Goal: Navigation & Orientation: Understand site structure

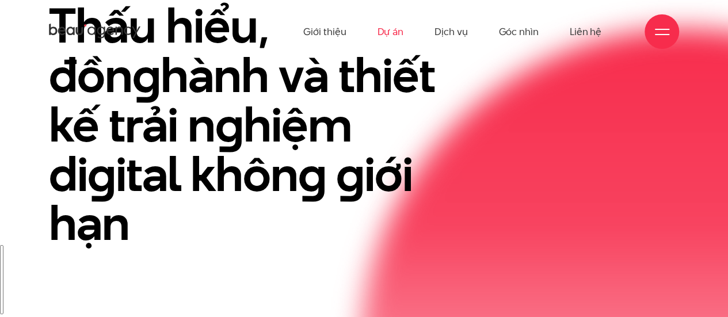
click at [395, 33] on link "Dự án" at bounding box center [390, 31] width 26 height 63
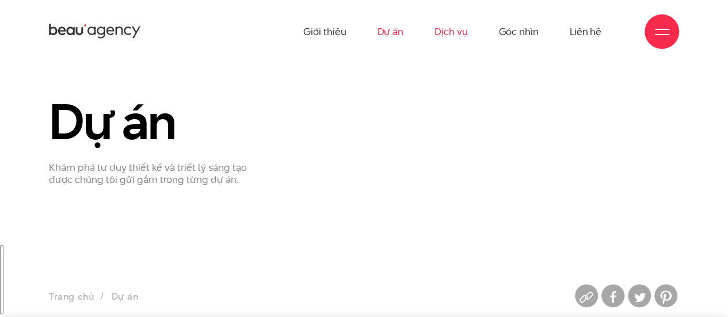
click at [459, 37] on link "Dịch vụ" at bounding box center [451, 31] width 33 height 63
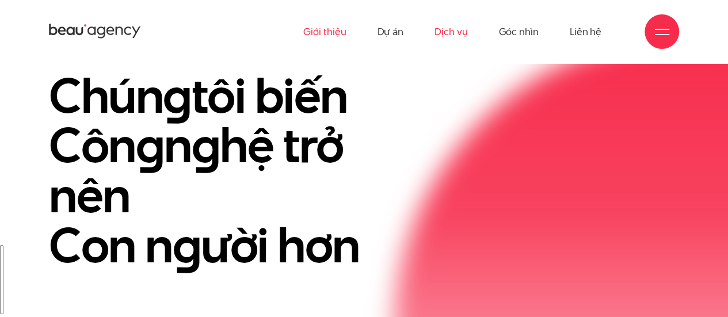
scroll to position [58, 0]
click at [328, 33] on link "Giới thiệu" at bounding box center [324, 31] width 43 height 63
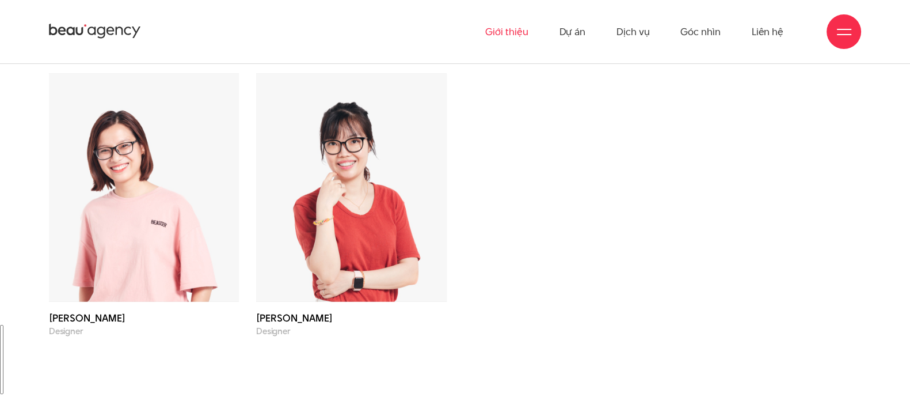
scroll to position [3468, 0]
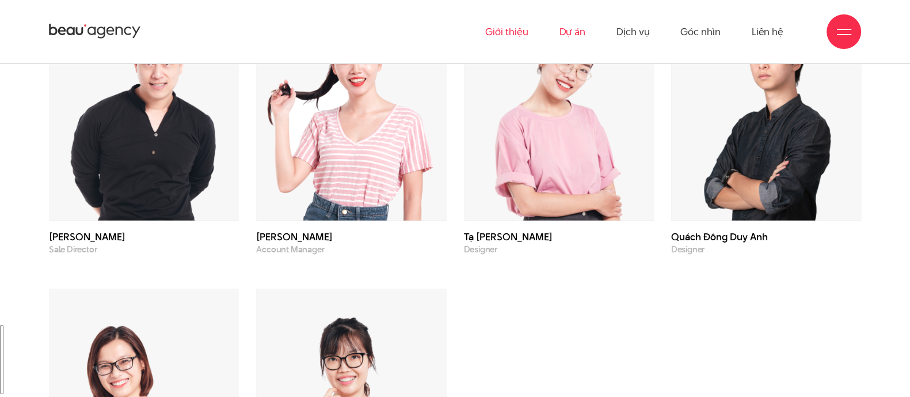
click at [575, 32] on link "Dự án" at bounding box center [572, 31] width 26 height 63
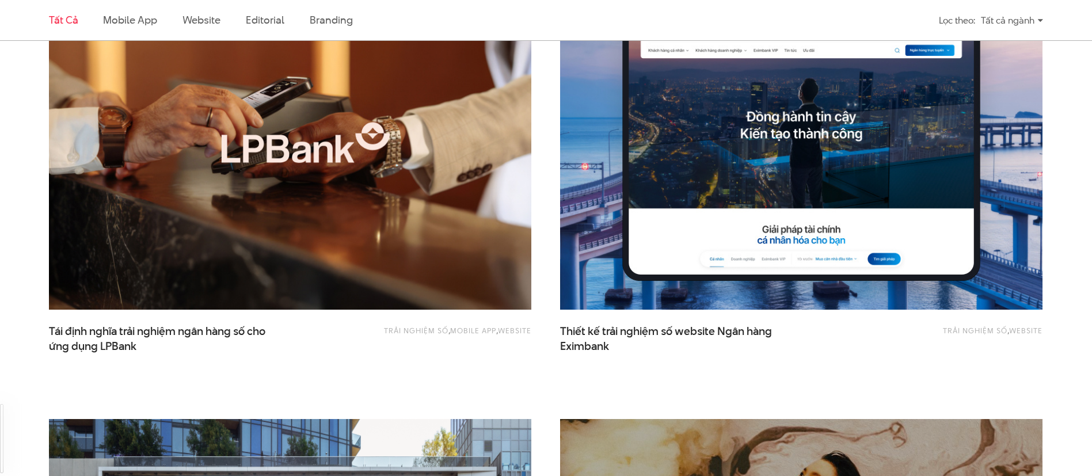
scroll to position [648, 0]
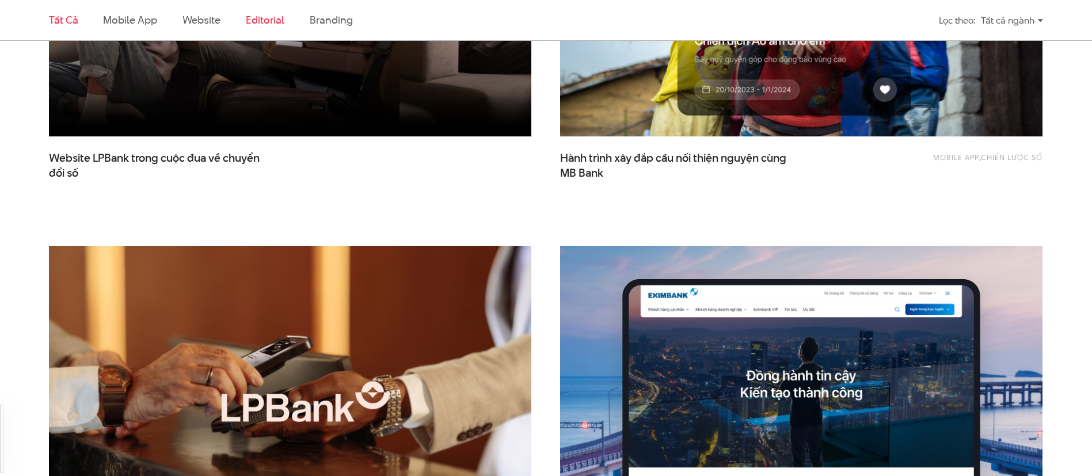
click at [255, 25] on link "Editorial" at bounding box center [265, 20] width 39 height 14
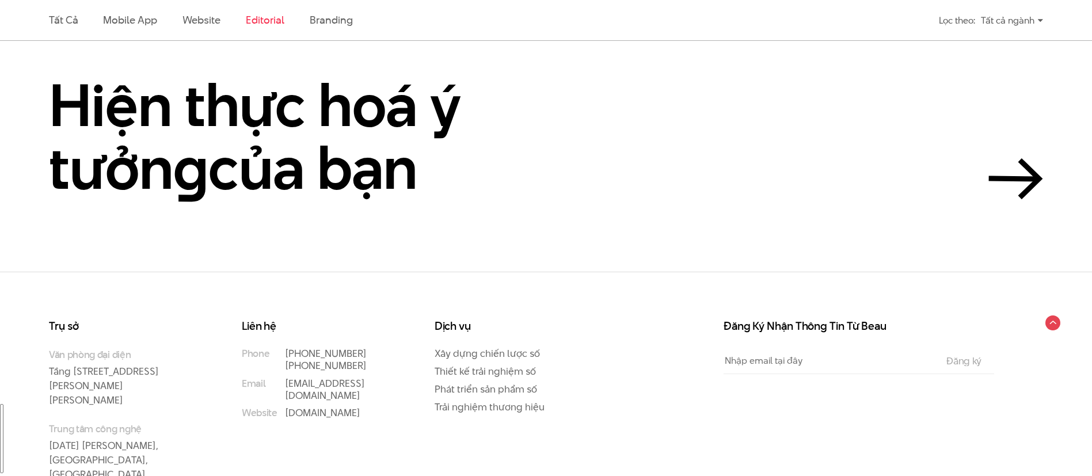
scroll to position [383, 0]
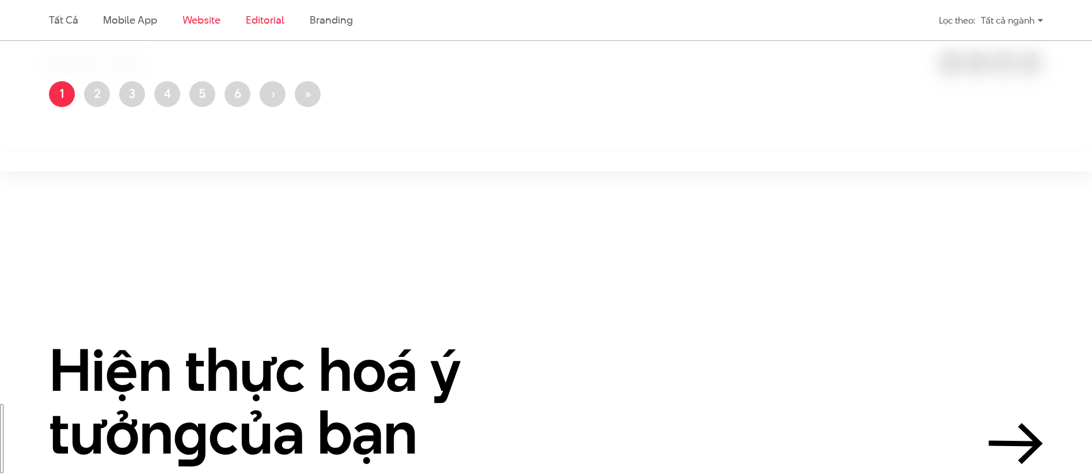
click at [203, 24] on link "Website" at bounding box center [201, 20] width 38 height 14
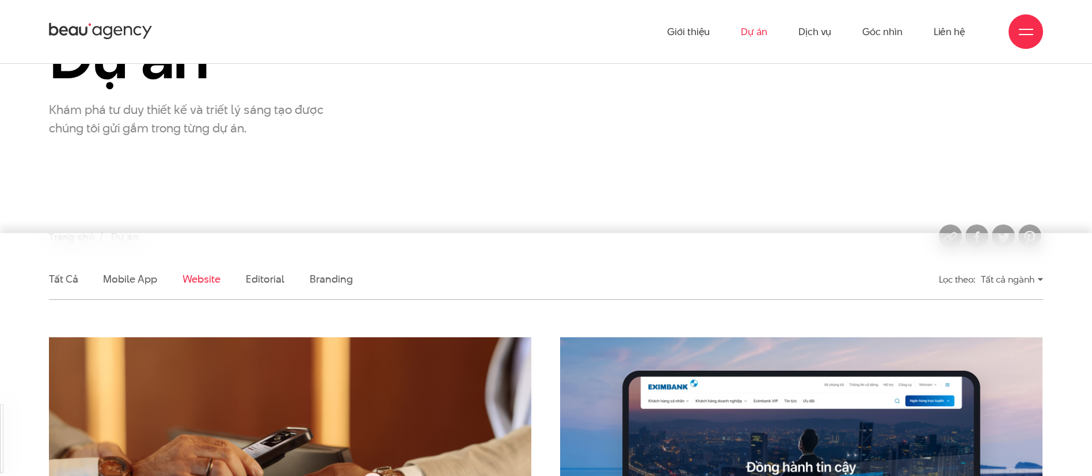
scroll to position [0, 0]
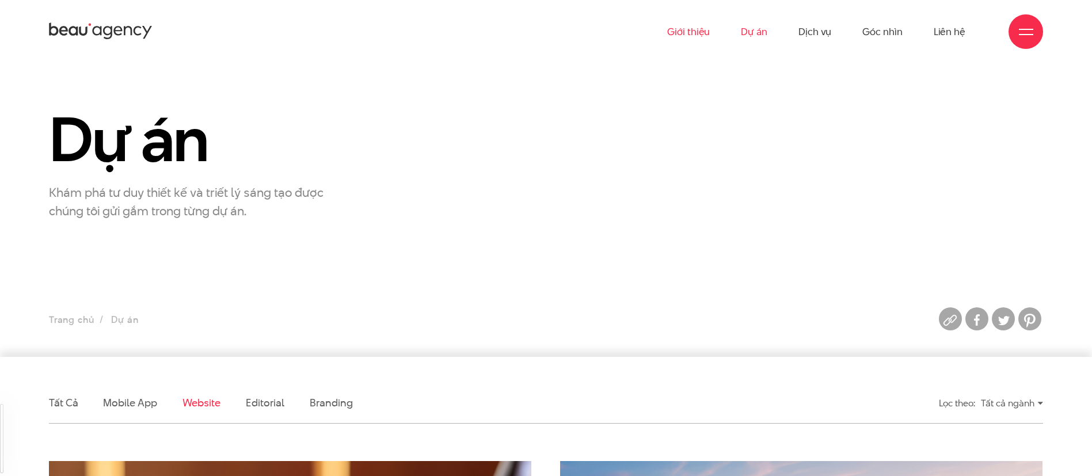
click at [700, 31] on link "Giới thiệu" at bounding box center [688, 31] width 43 height 63
